Goal: Understand process/instructions

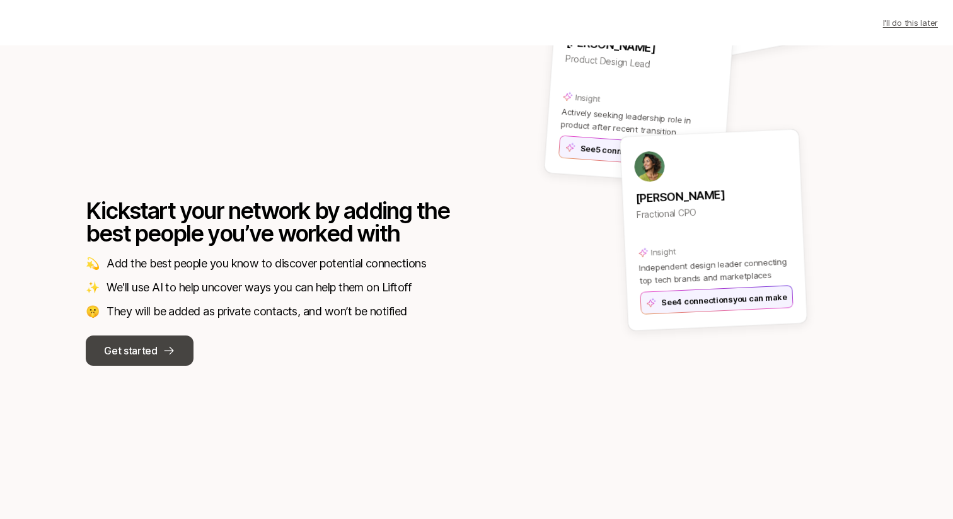
click at [153, 340] on button "Get started" at bounding box center [140, 350] width 108 height 30
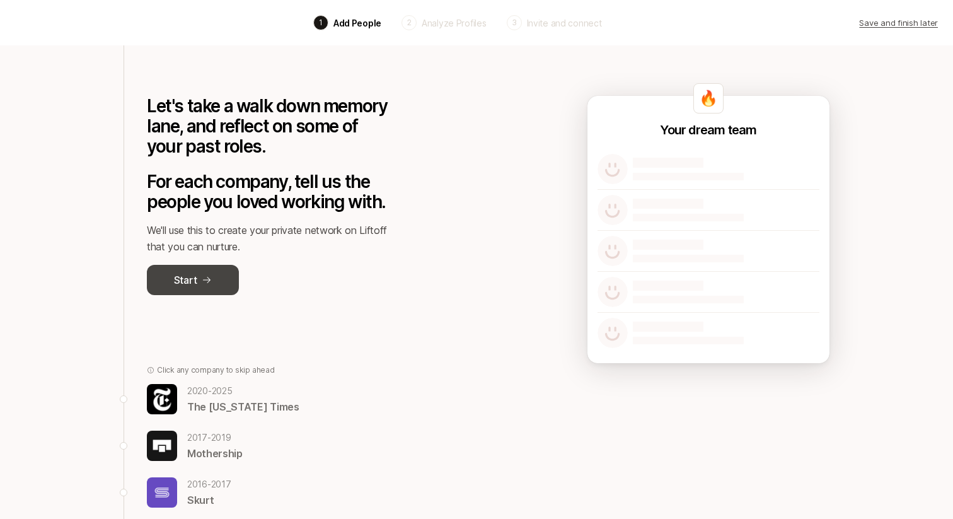
click at [202, 277] on icon at bounding box center [207, 280] width 10 height 10
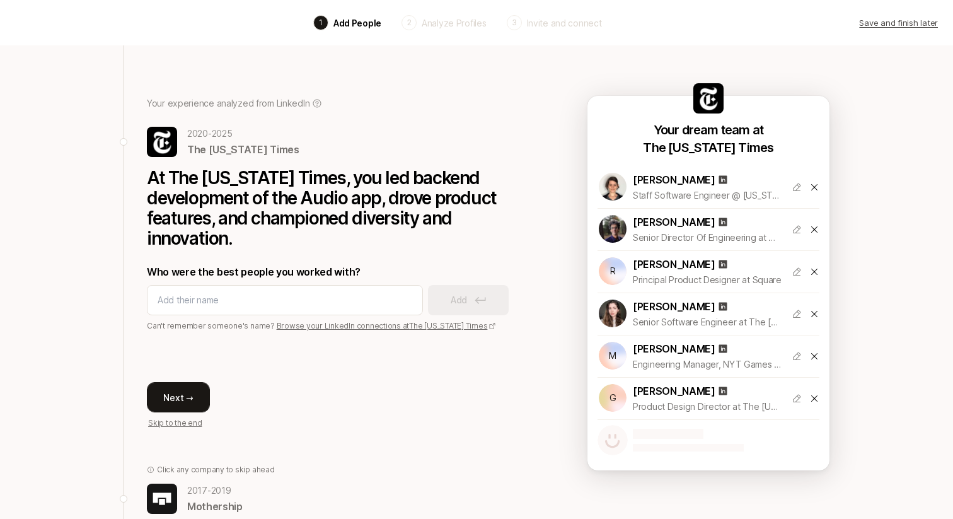
click at [192, 393] on button "Next →" at bounding box center [178, 397] width 63 height 30
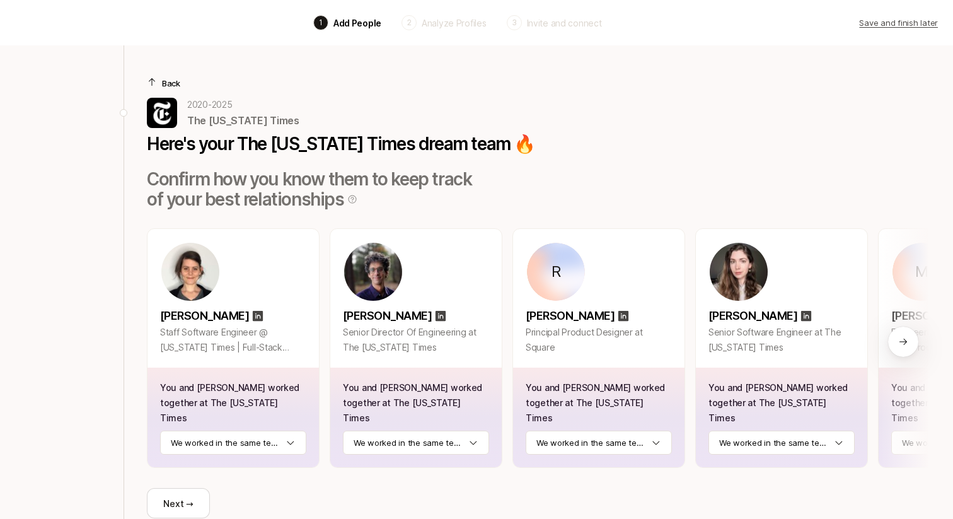
click at [175, 86] on p "Back" at bounding box center [171, 83] width 18 height 13
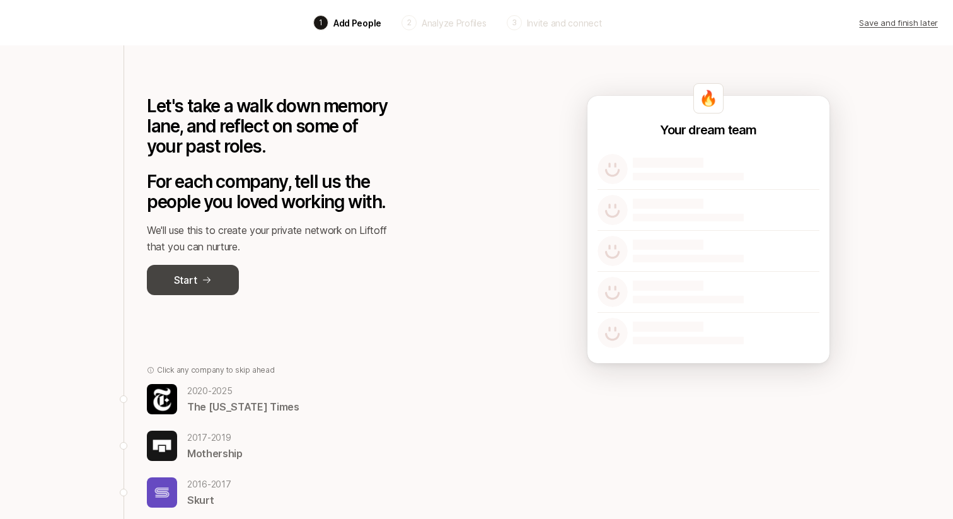
click at [210, 279] on icon at bounding box center [207, 280] width 10 height 10
click at [200, 296] on div "Let's take a walk down memory lane, and reflect on some of your past roles. For…" at bounding box center [268, 187] width 242 height 284
click at [184, 277] on p "Start" at bounding box center [185, 280] width 23 height 16
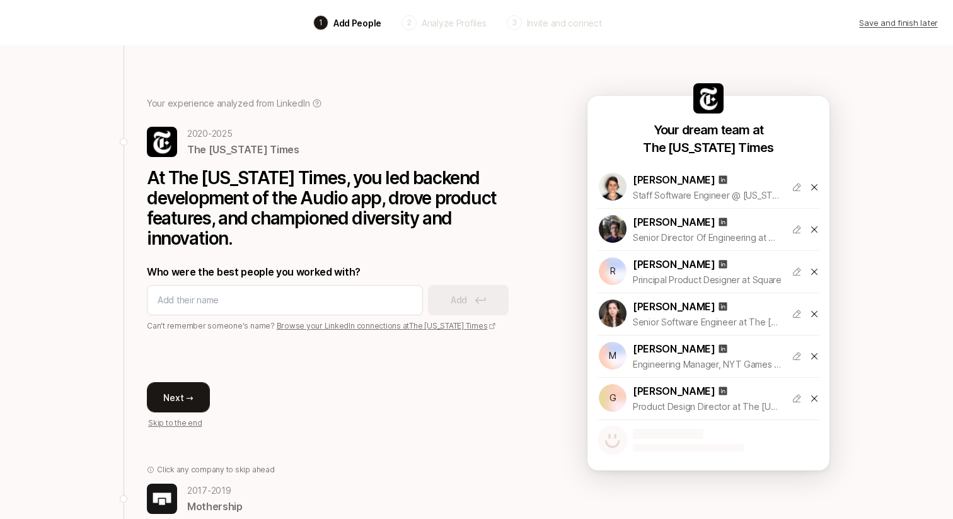
click at [187, 397] on button "Next →" at bounding box center [178, 397] width 63 height 30
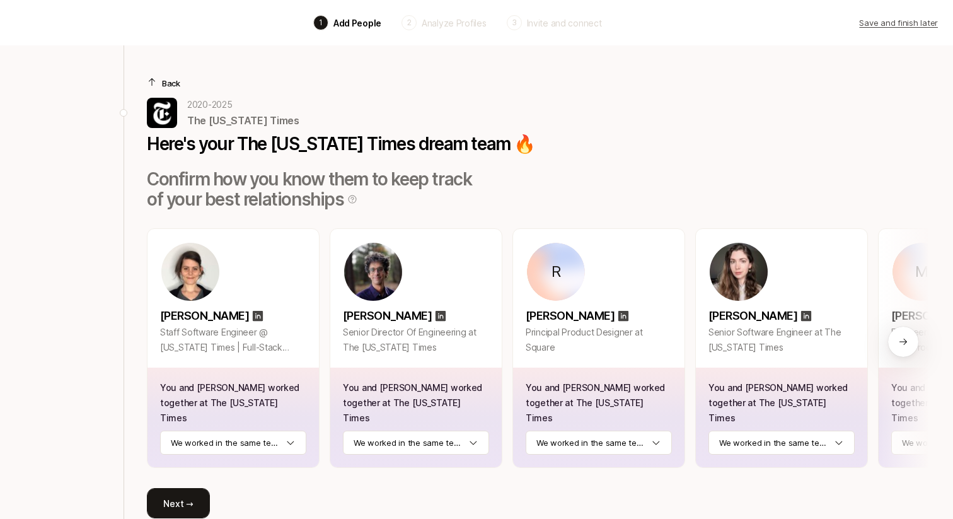
click at [195, 502] on button "Next →" at bounding box center [178, 503] width 63 height 30
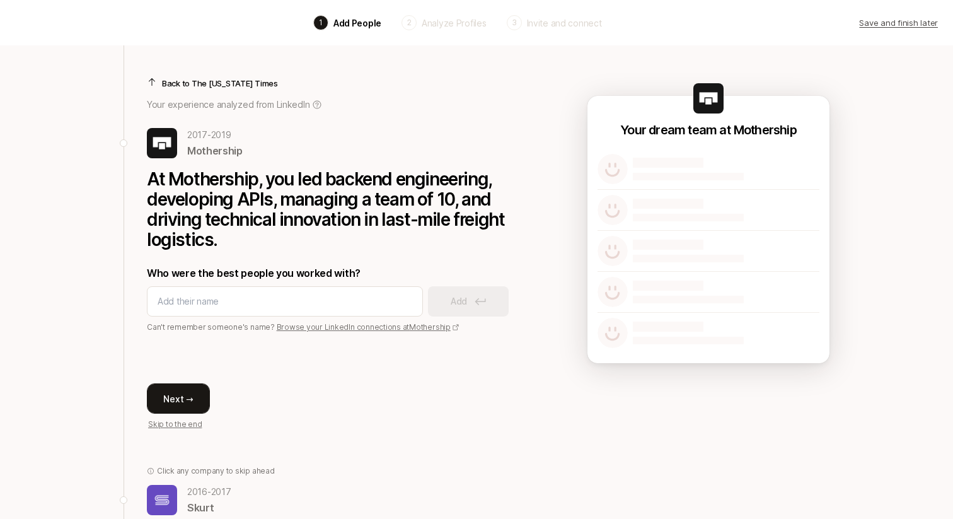
click at [182, 396] on button "Next →" at bounding box center [178, 398] width 63 height 30
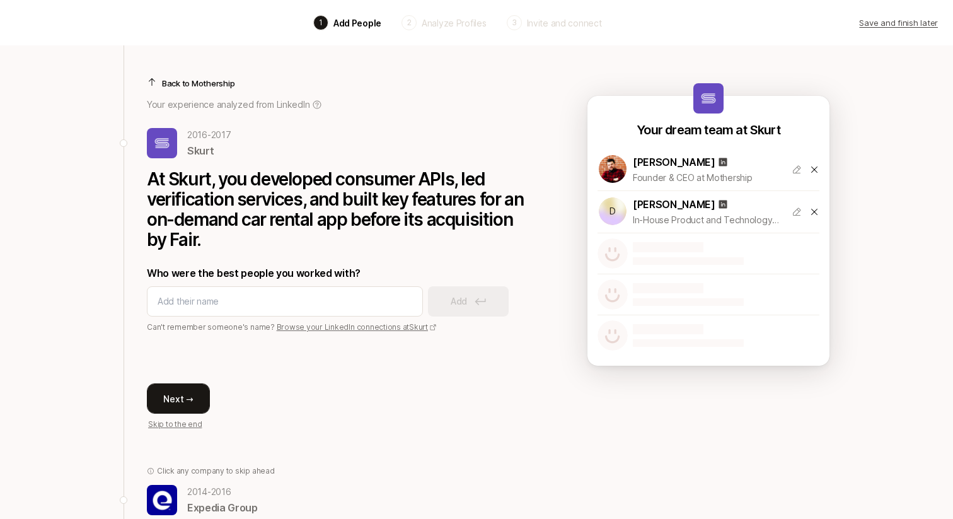
click at [178, 407] on button "Next →" at bounding box center [178, 398] width 63 height 30
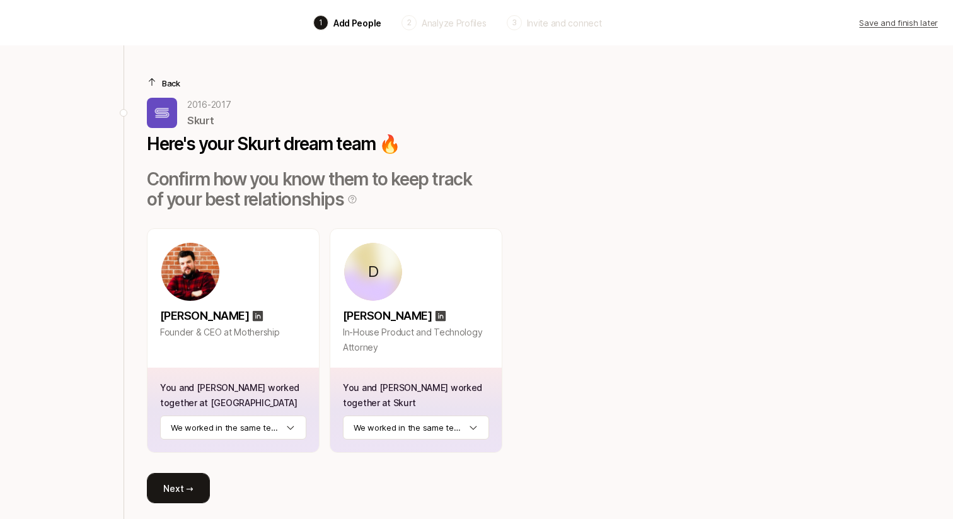
click at [170, 493] on button "Next →" at bounding box center [178, 488] width 63 height 30
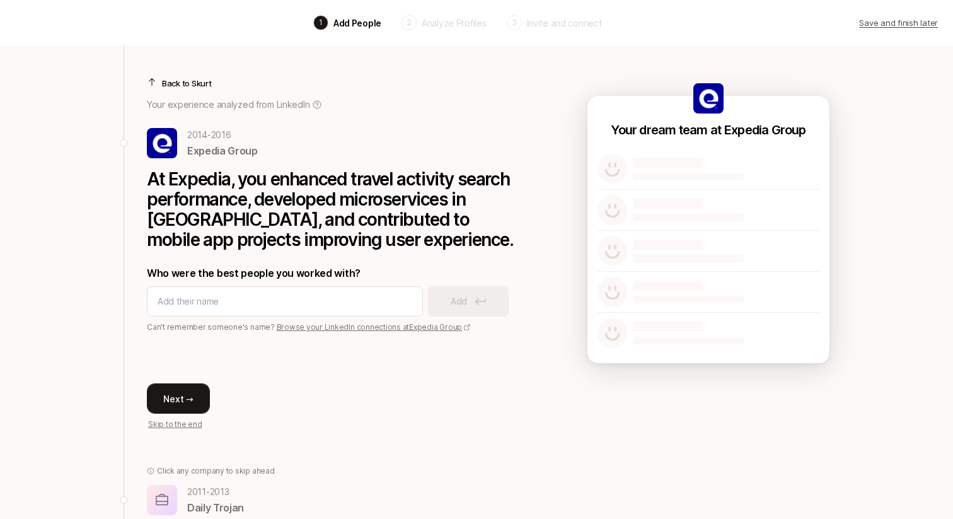
click at [182, 402] on button "Next →" at bounding box center [178, 398] width 63 height 30
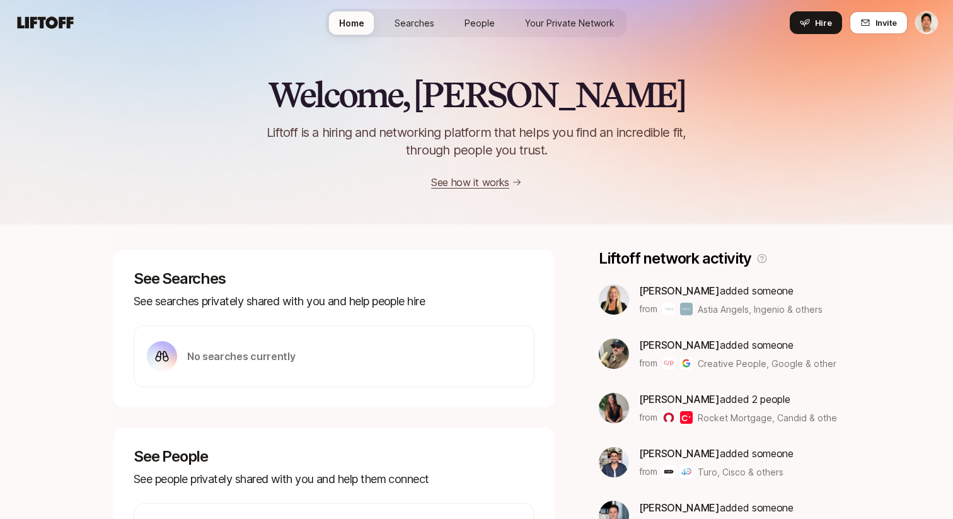
click at [547, 22] on span "Your Private Network" at bounding box center [570, 22] width 90 height 13
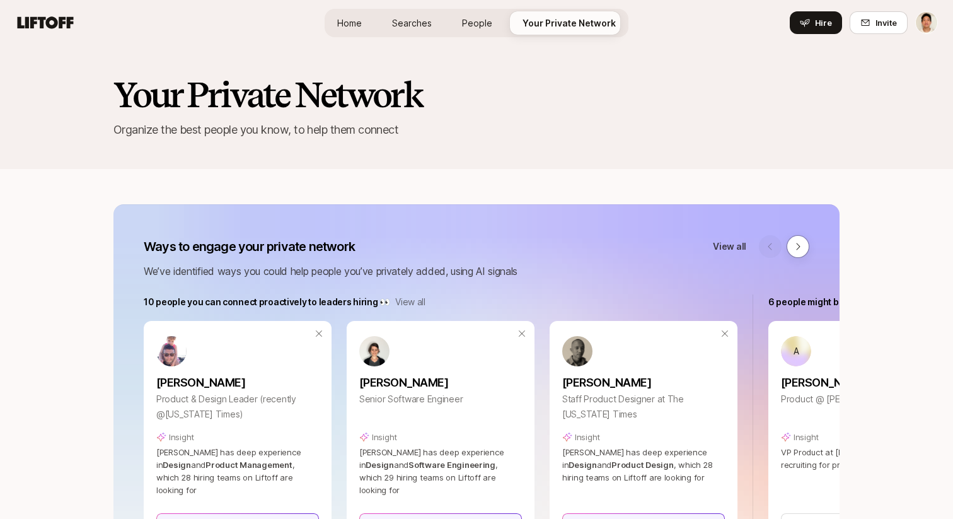
scroll to position [292, 0]
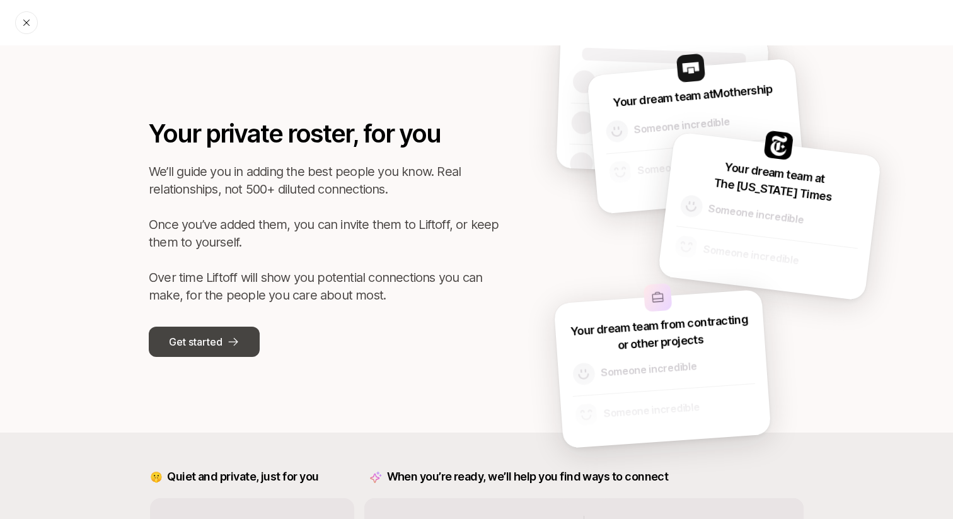
click at [204, 356] on button "Get started" at bounding box center [204, 342] width 111 height 30
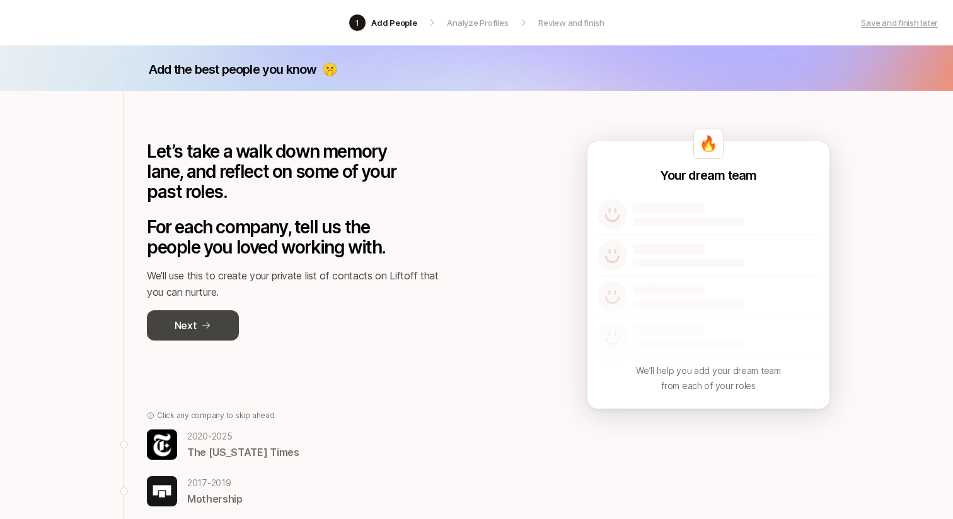
click at [204, 336] on button "Next" at bounding box center [193, 325] width 92 height 30
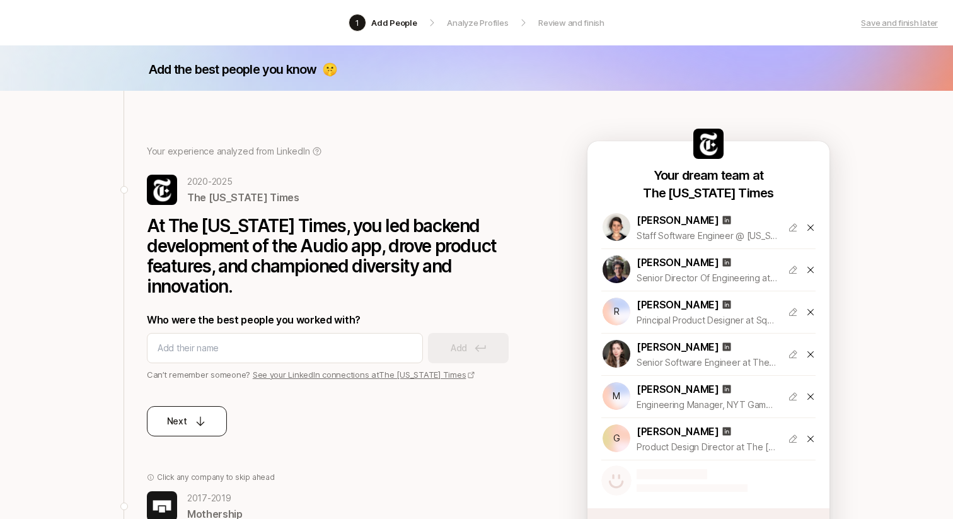
click at [196, 417] on icon at bounding box center [200, 421] width 13 height 13
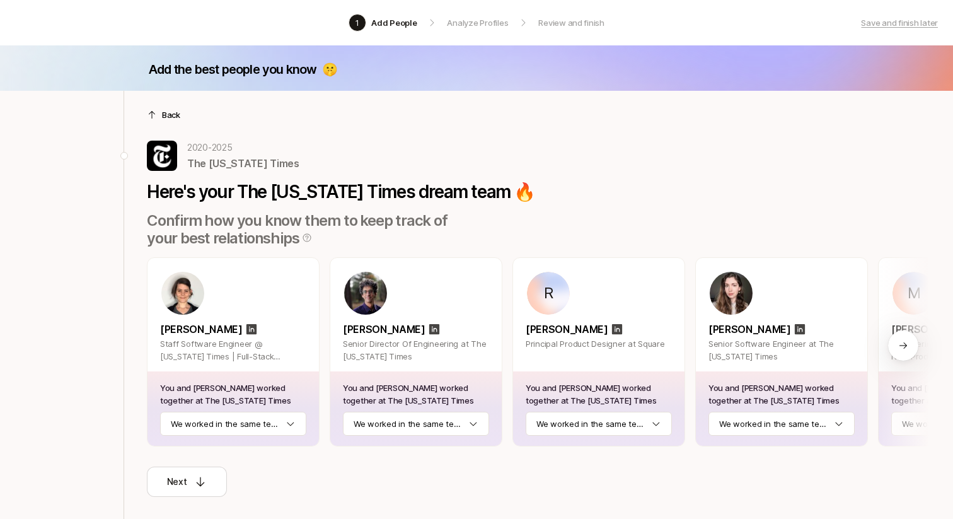
click at [159, 113] on div "Back" at bounding box center [538, 114] width 782 height 13
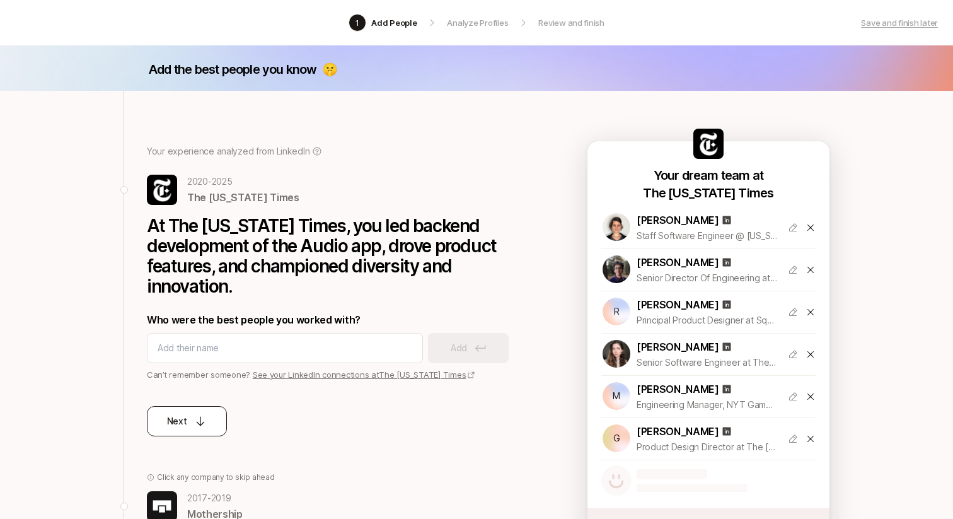
click at [204, 419] on icon at bounding box center [200, 421] width 13 height 13
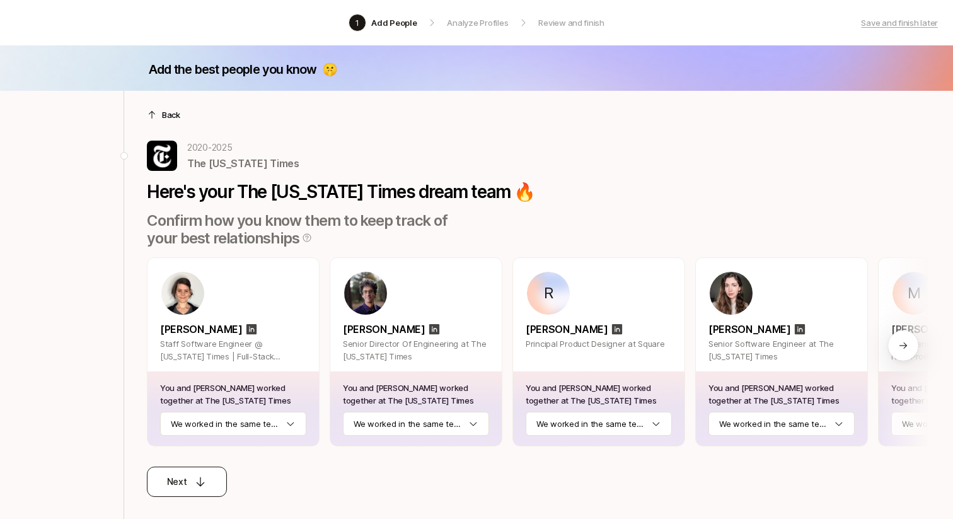
click at [199, 485] on icon at bounding box center [201, 481] width 8 height 9
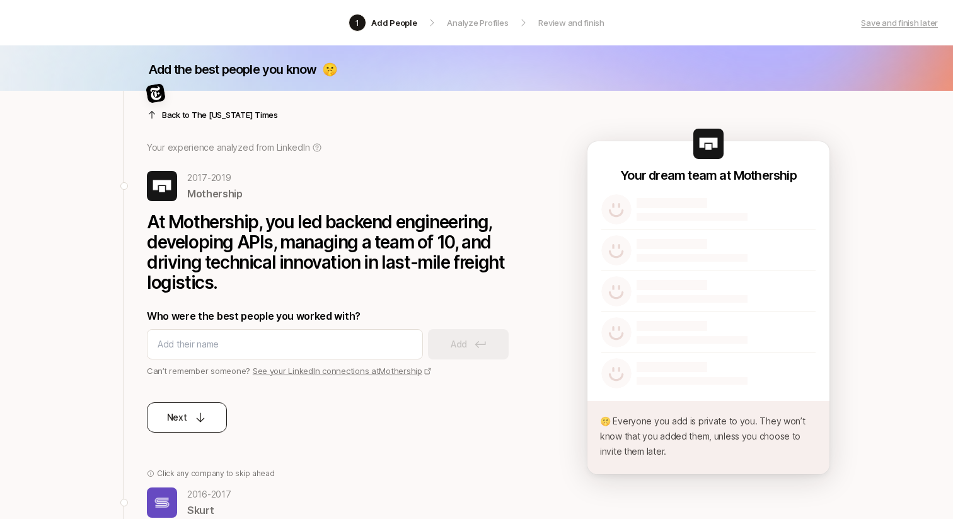
click at [196, 415] on icon at bounding box center [200, 417] width 13 height 13
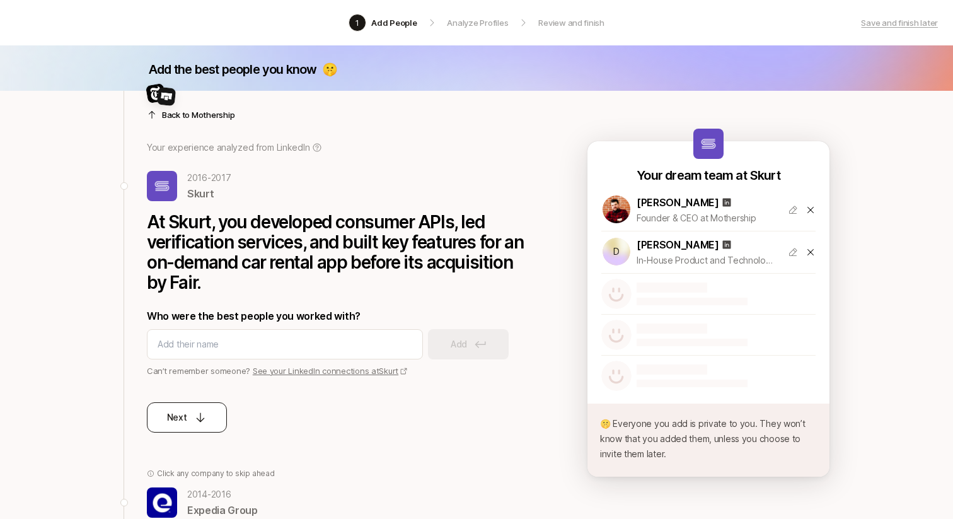
click at [190, 422] on div "Next" at bounding box center [187, 417] width 40 height 15
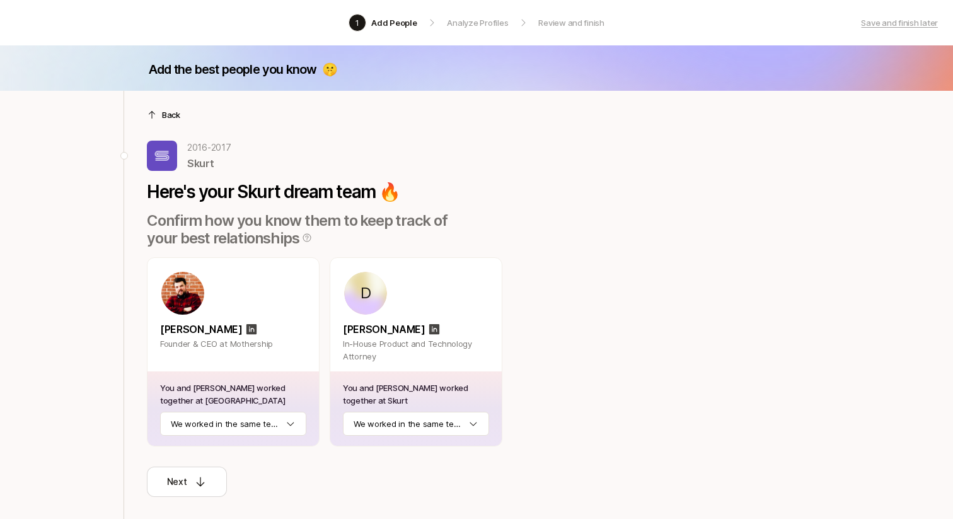
click at [179, 110] on p "Back" at bounding box center [171, 114] width 18 height 13
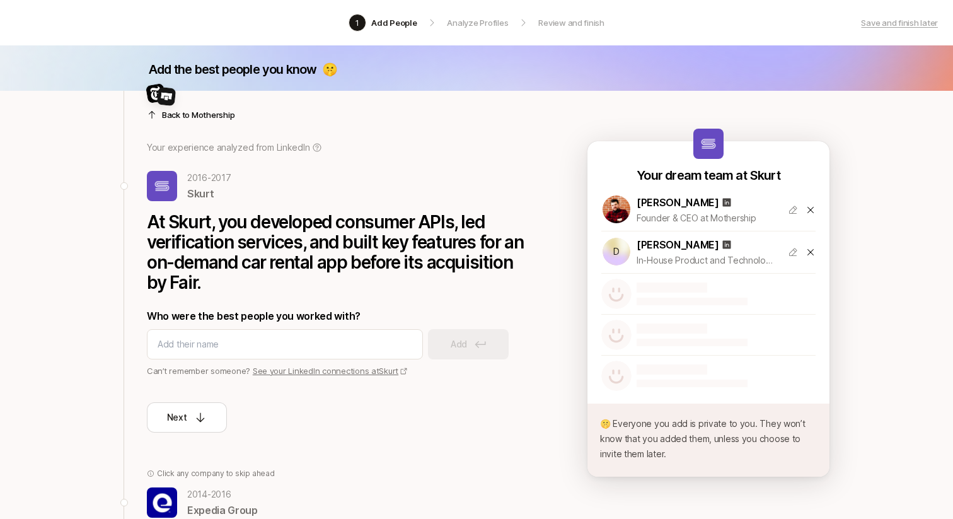
click at [179, 110] on div at bounding box center [336, 99] width 378 height 30
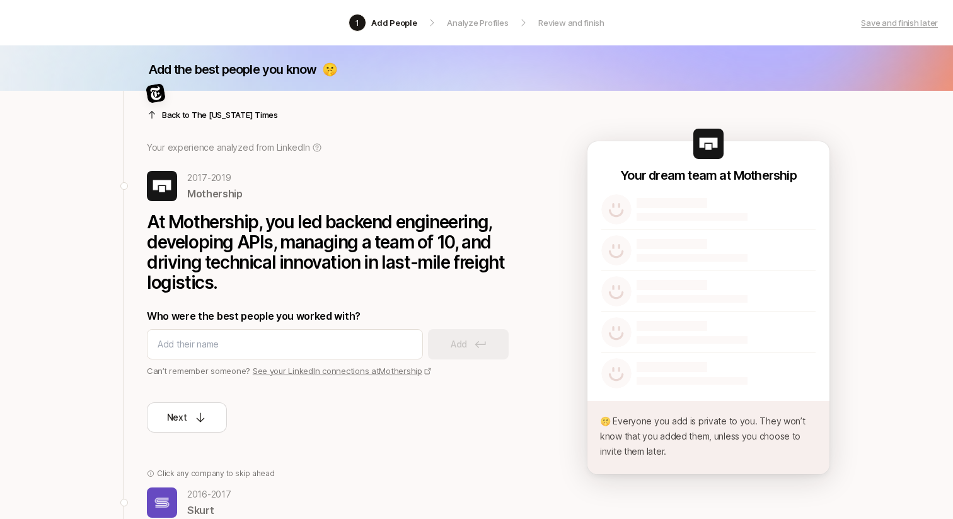
click at [179, 110] on div at bounding box center [336, 99] width 378 height 30
